Goal: Navigation & Orientation: Find specific page/section

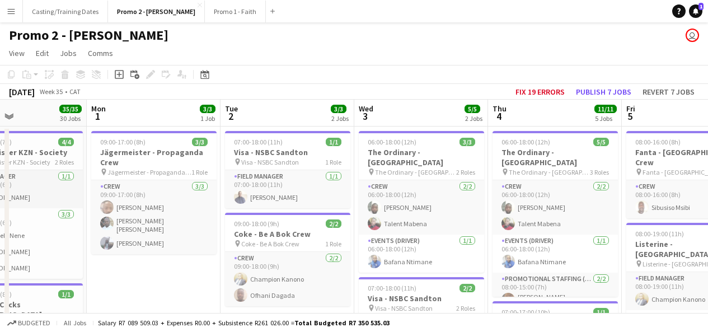
click at [6, 9] on button "Menu" at bounding box center [11, 11] width 22 height 22
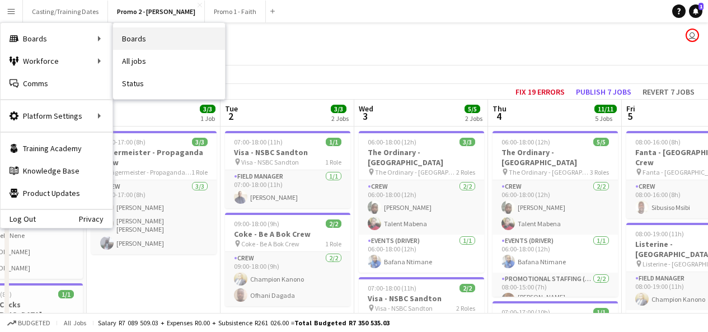
click at [131, 37] on link "Boards" at bounding box center [169, 38] width 112 height 22
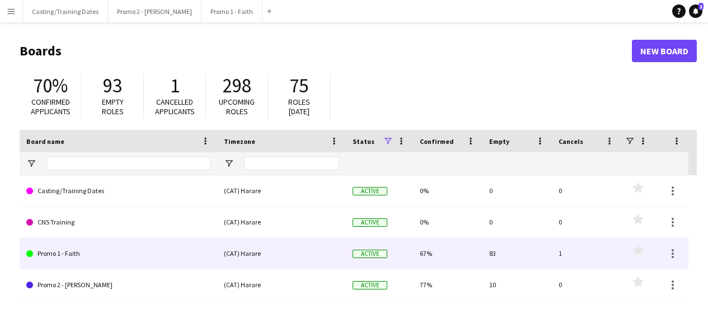
click at [74, 256] on link "Promo 1 - Faith" at bounding box center [118, 253] width 184 height 31
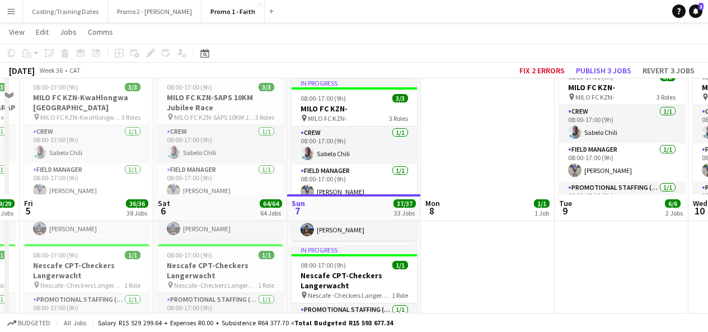
scroll to position [338, 0]
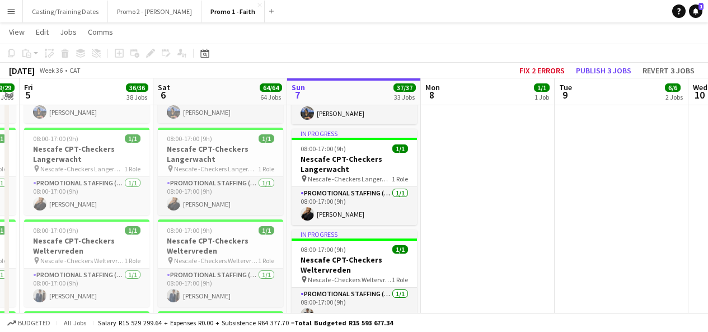
click at [16, 11] on button "Menu" at bounding box center [11, 11] width 22 height 22
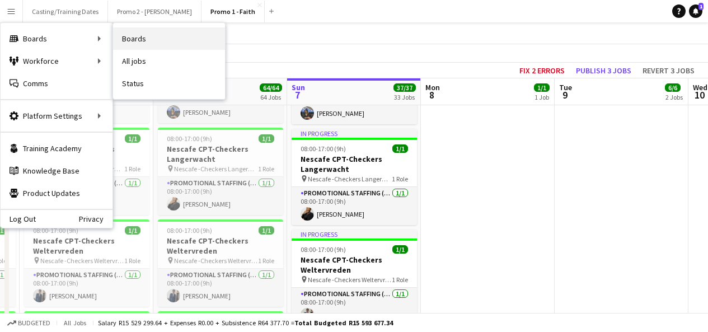
click at [141, 40] on link "Boards" at bounding box center [169, 38] width 112 height 22
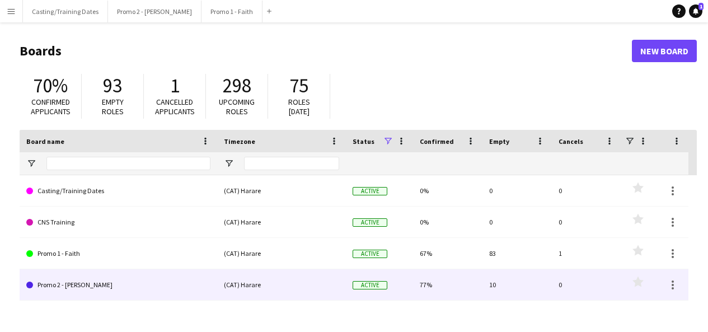
click at [70, 287] on link "Promo 2 - [PERSON_NAME]" at bounding box center [118, 284] width 184 height 31
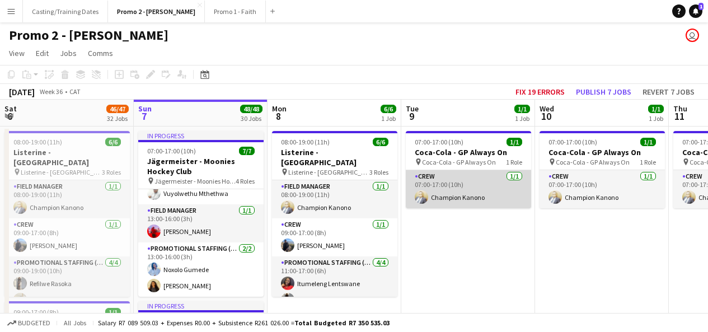
click at [452, 186] on app-card-role "Crew [DATE] 07:00-17:00 (10h) Champion Kanono" at bounding box center [468, 189] width 125 height 38
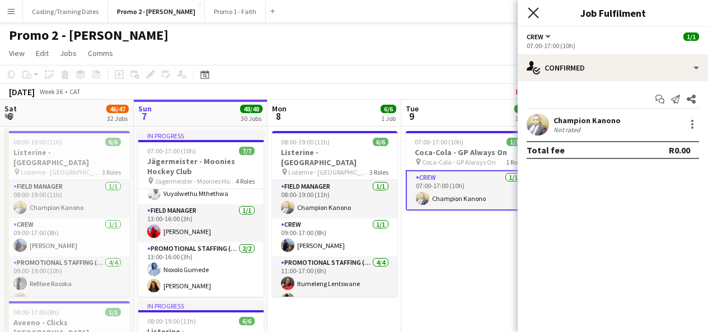
click at [534, 11] on icon "Close pop-in" at bounding box center [532, 12] width 11 height 11
